Goal: Information Seeking & Learning: Learn about a topic

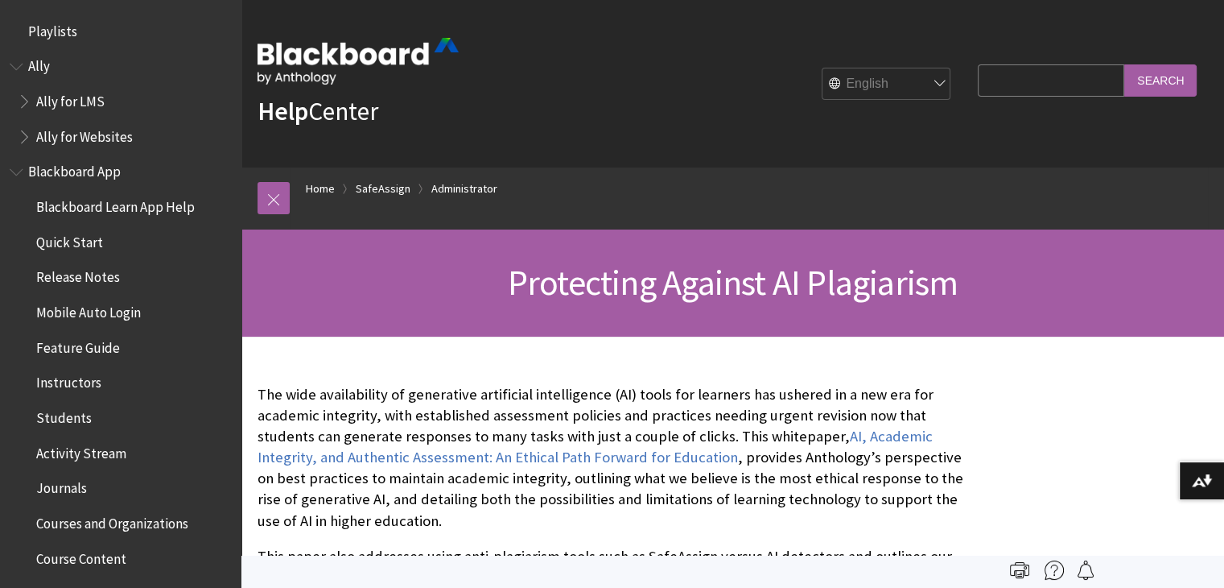
scroll to position [1897, 0]
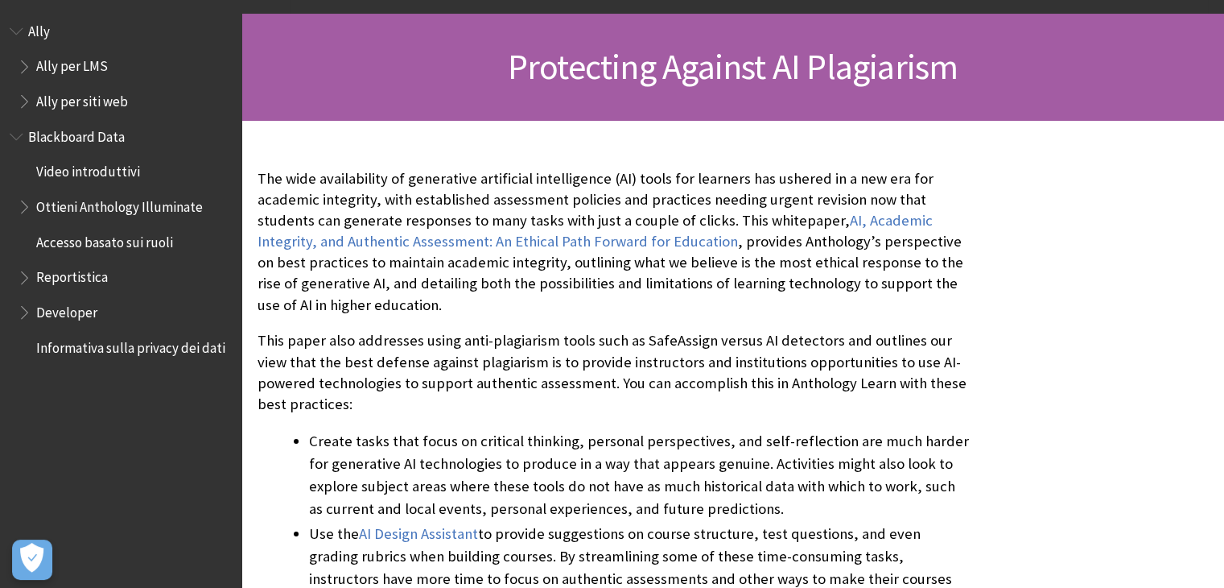
scroll to position [219, 0]
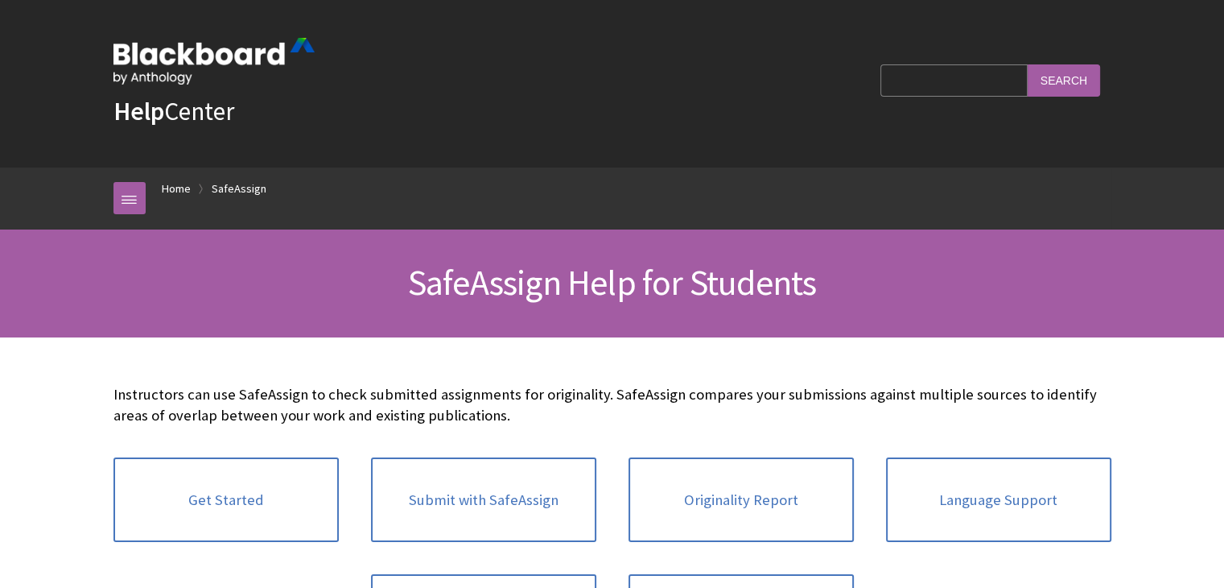
scroll to position [1862, 0]
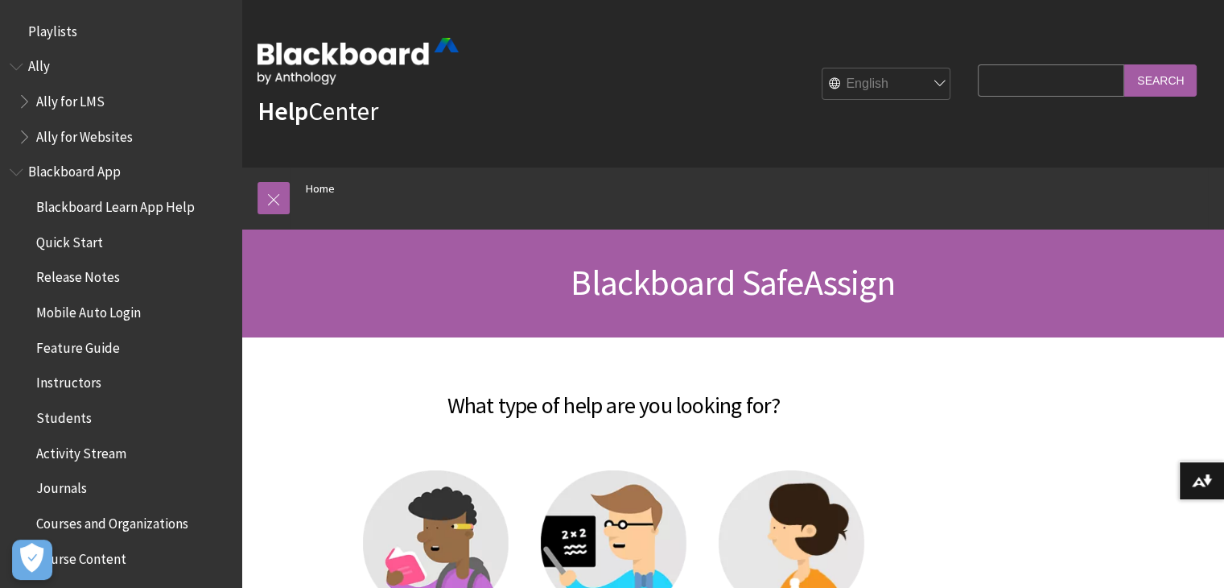
scroll to position [1652, 0]
